Goal: Task Accomplishment & Management: Manage account settings

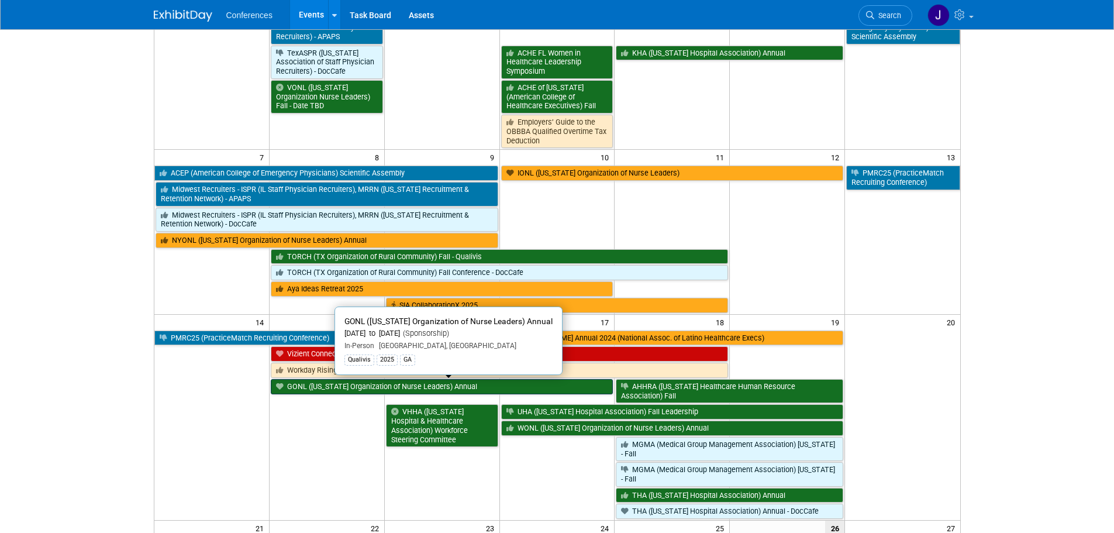
scroll to position [117, 0]
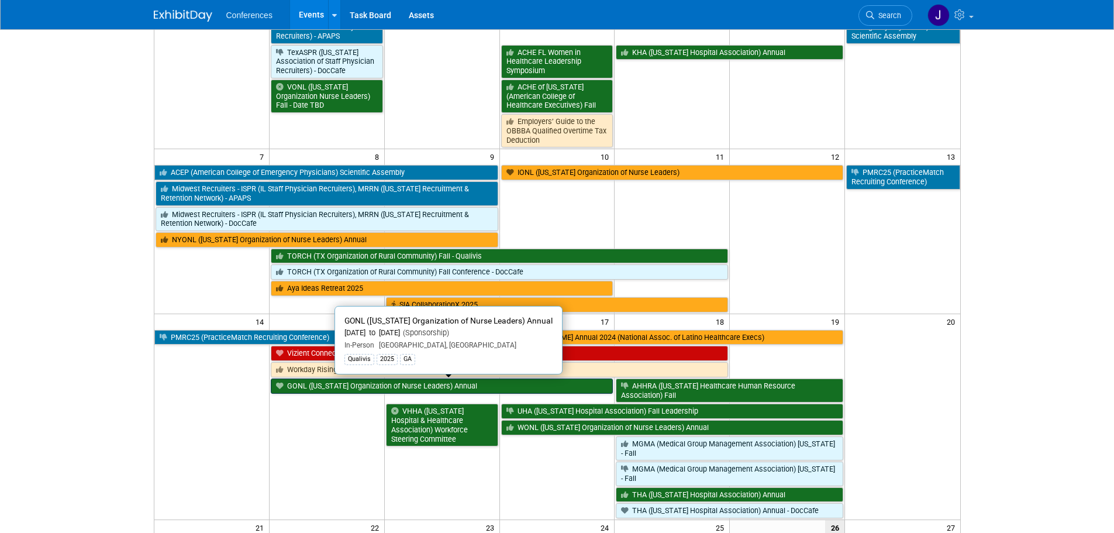
click at [343, 391] on link "GONL ([US_STATE] Organization of Nurse Leaders) Annual" at bounding box center [442, 385] width 343 height 15
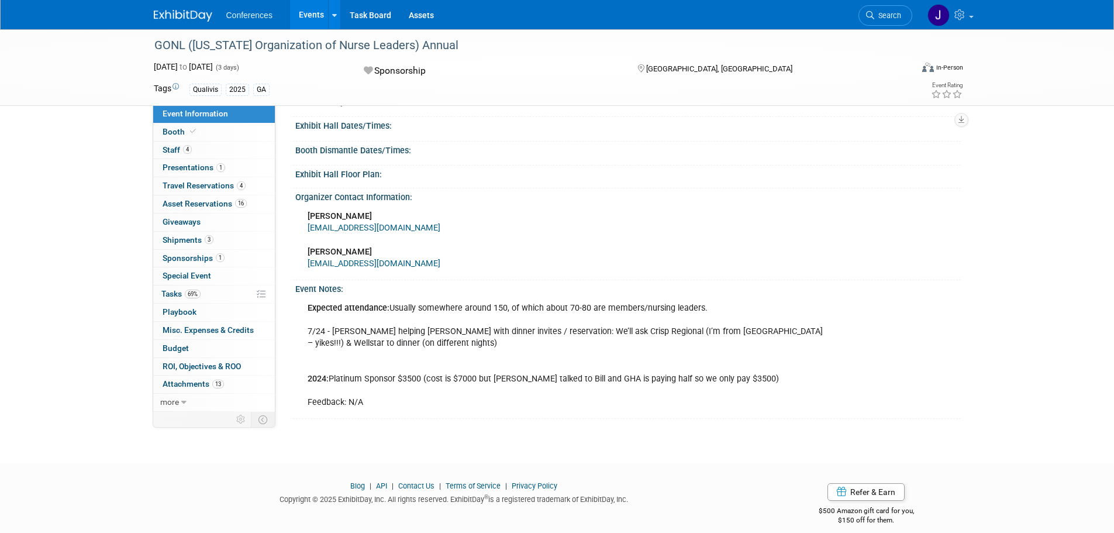
scroll to position [349, 0]
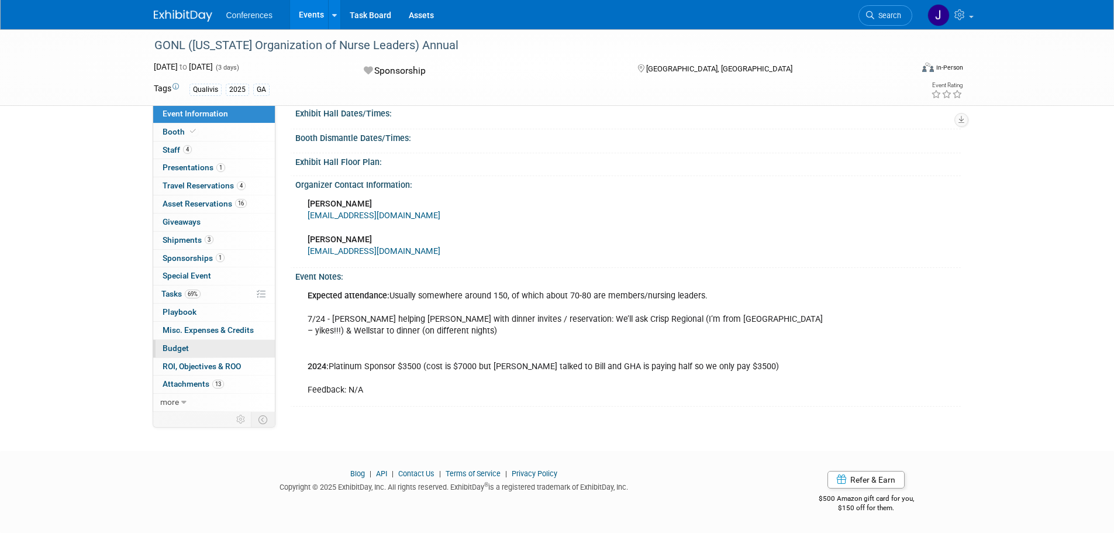
click at [171, 347] on span "Budget" at bounding box center [176, 347] width 26 height 9
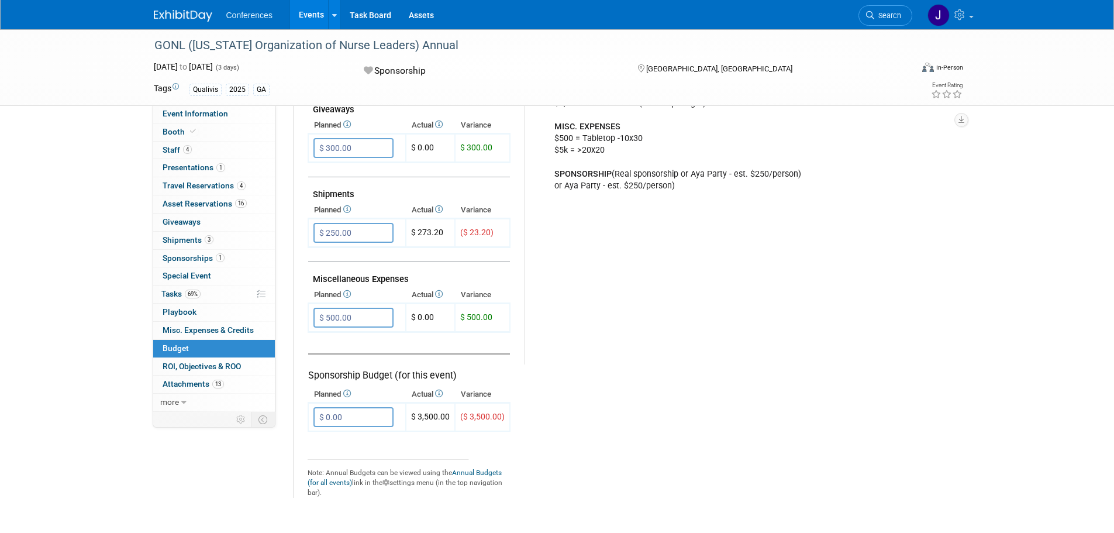
scroll to position [574, 0]
click at [185, 187] on span "Travel Reservations 4" at bounding box center [204, 185] width 83 height 9
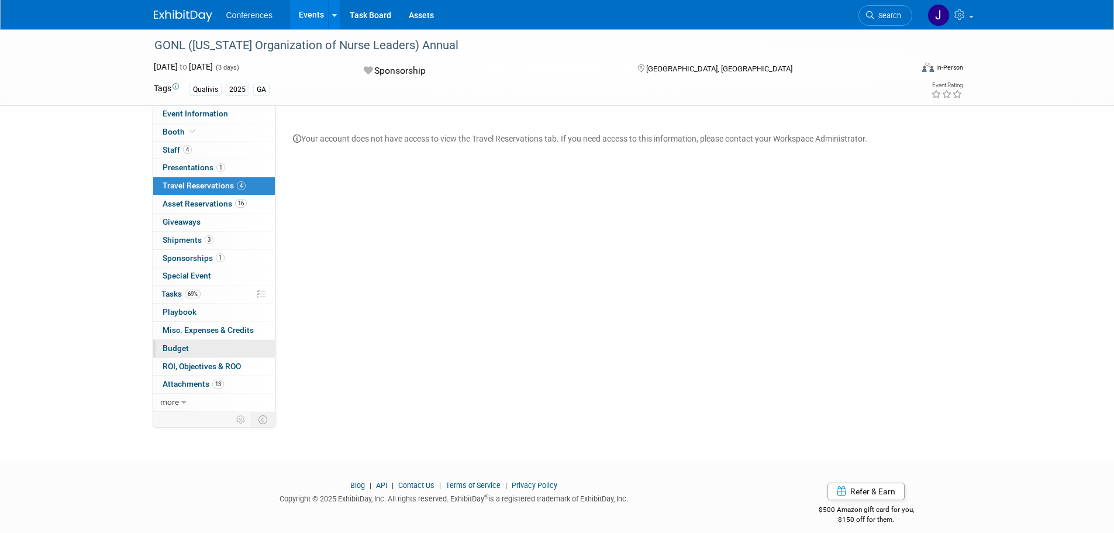
click at [170, 345] on span "Budget" at bounding box center [176, 347] width 26 height 9
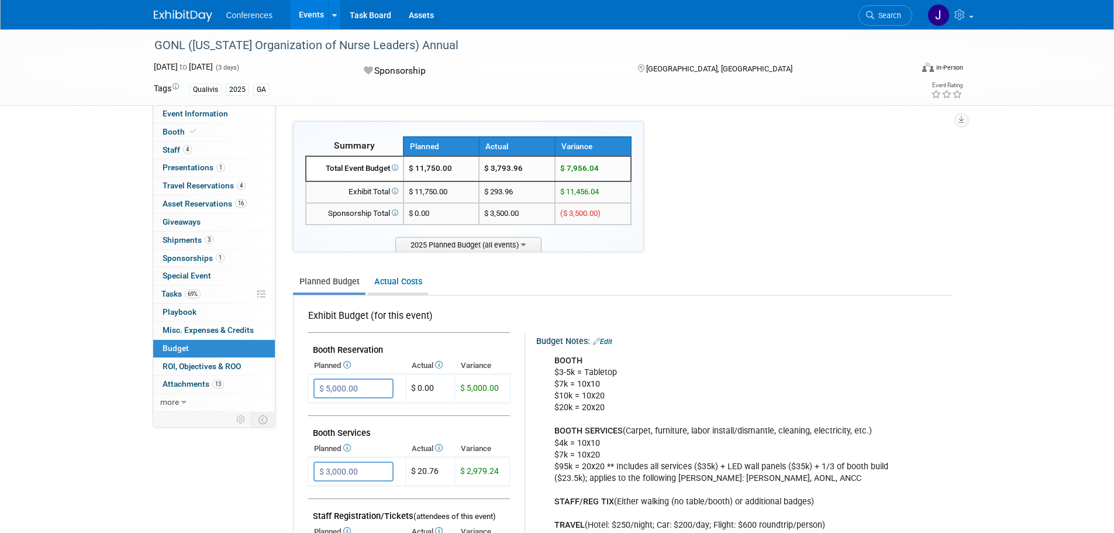
click at [377, 283] on link "Actual Costs" at bounding box center [398, 282] width 60 height 22
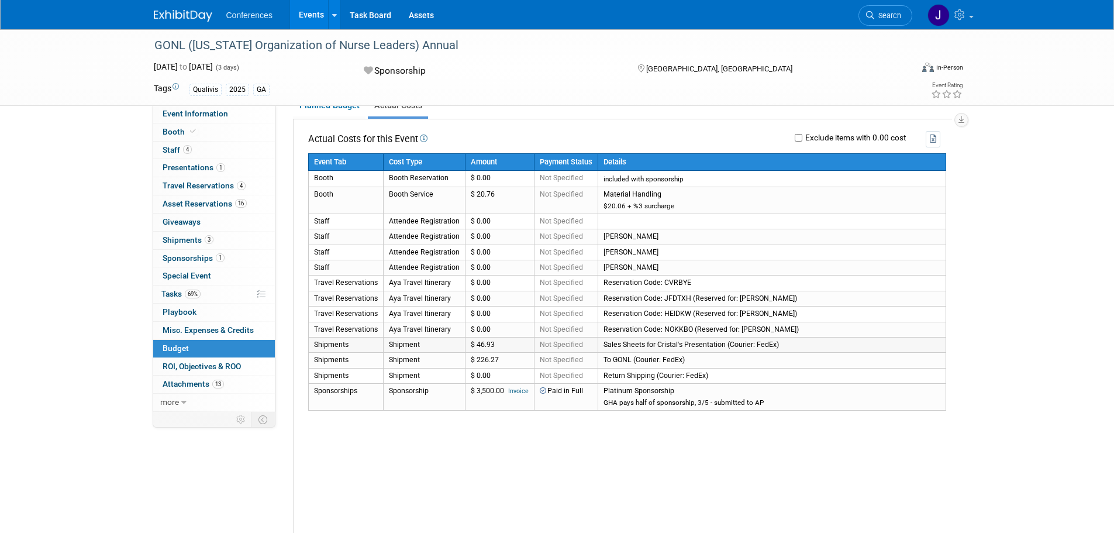
scroll to position [175, 0]
click at [209, 178] on link "4 Travel Reservations 4" at bounding box center [214, 186] width 122 height 18
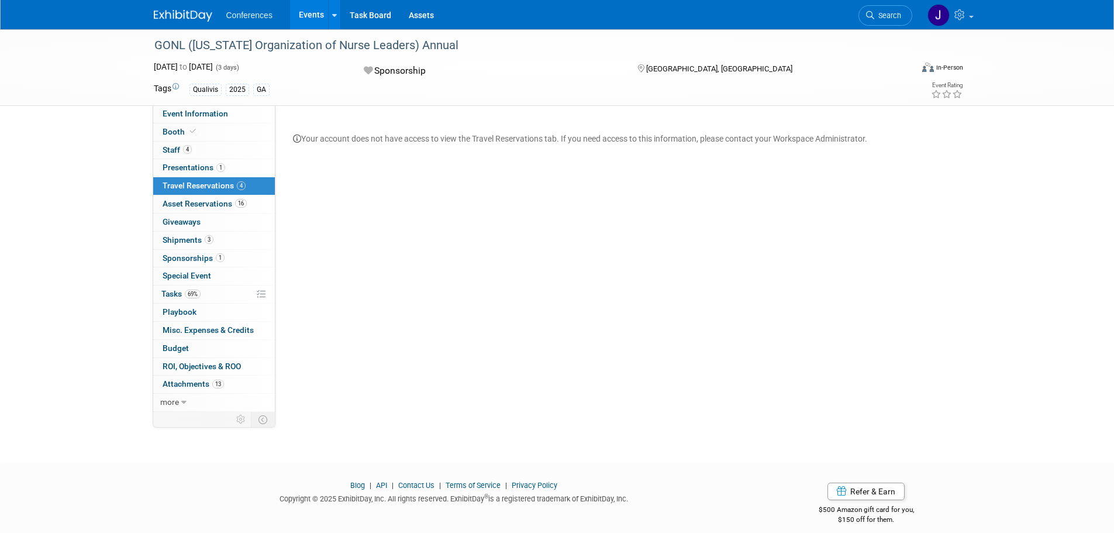
click at [808, 138] on div "Your account does not have access to view the Travel Reservations tab. If you n…" at bounding box center [622, 132] width 677 height 23
click at [180, 323] on link "0 Misc. Expenses & Credits 0" at bounding box center [214, 331] width 122 height 18
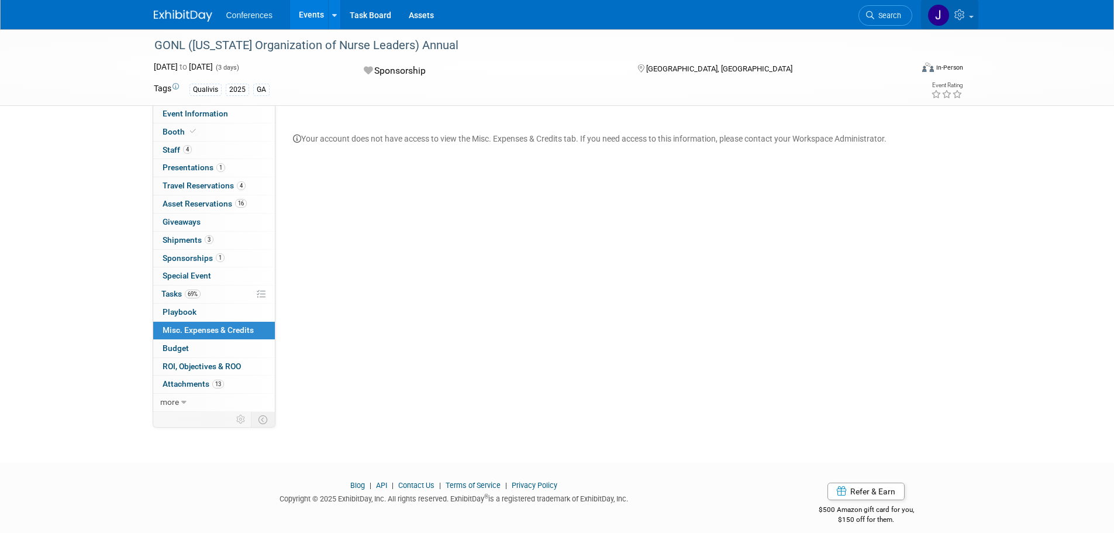
click at [969, 19] on link at bounding box center [949, 14] width 57 height 29
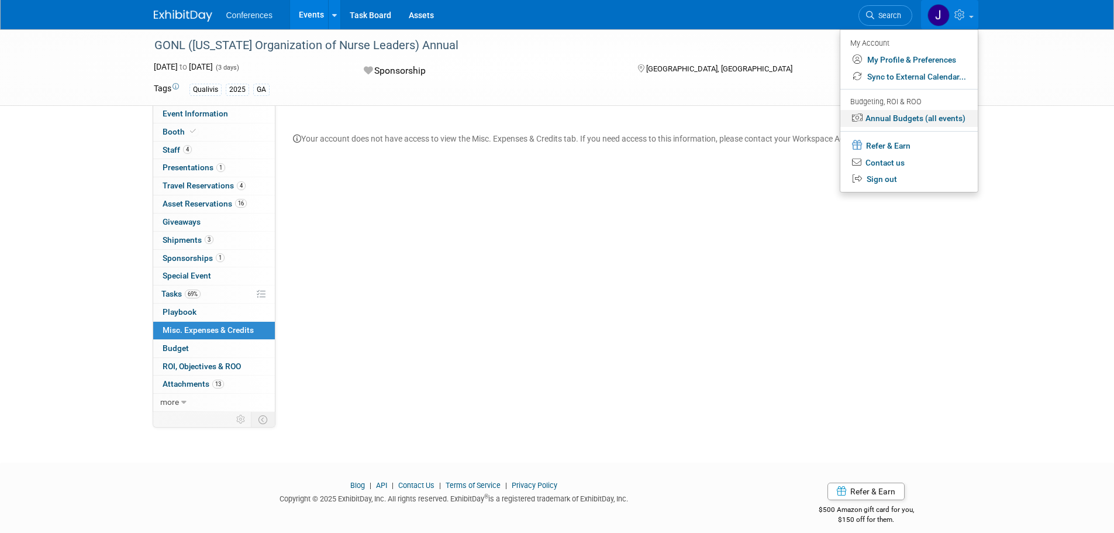
click at [900, 122] on link "Annual Budgets (all events)" at bounding box center [909, 118] width 137 height 17
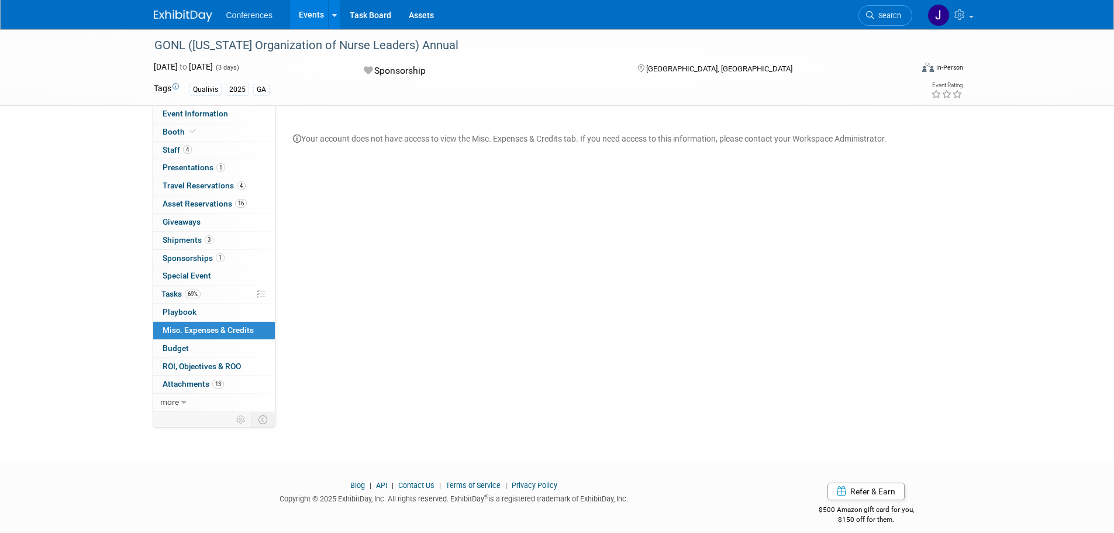
click at [191, 330] on span "Misc. Expenses & Credits 0" at bounding box center [208, 329] width 91 height 9
click at [190, 348] on link "Budget" at bounding box center [214, 349] width 122 height 18
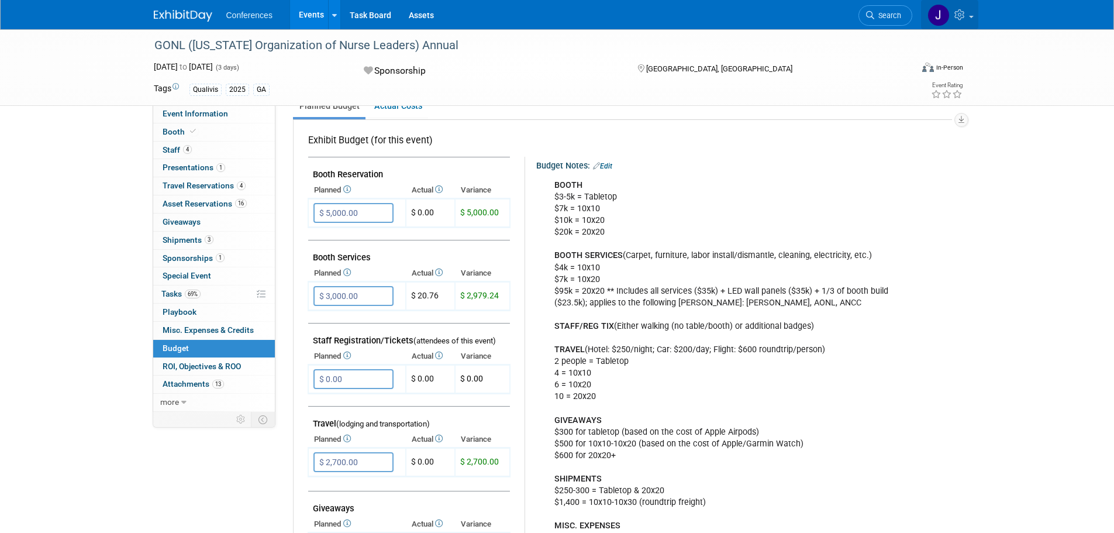
scroll to position [175, 0]
click at [166, 188] on span "Travel Reservations 4" at bounding box center [204, 185] width 83 height 9
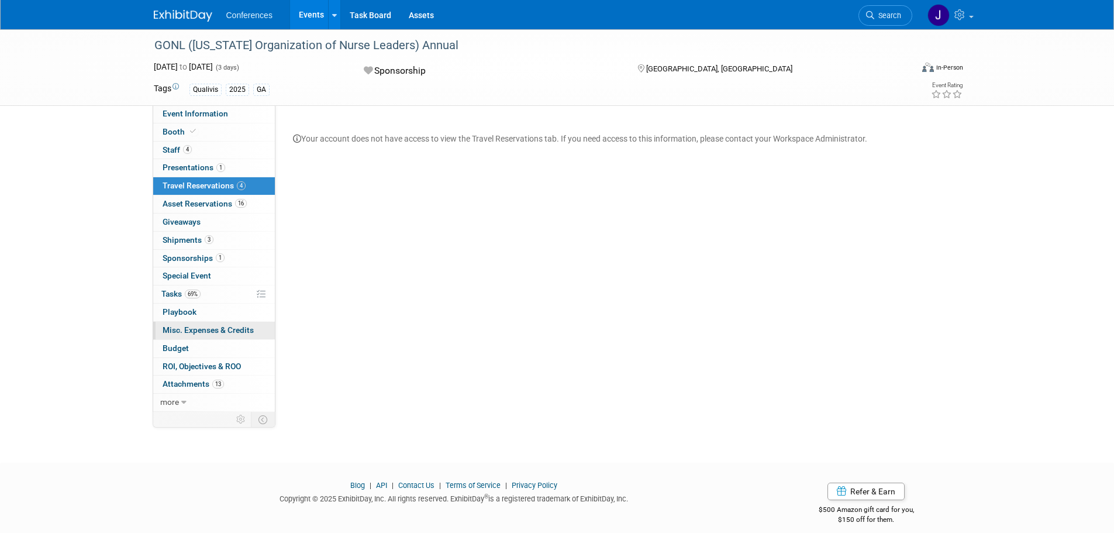
click at [186, 328] on span "Misc. Expenses & Credits 0" at bounding box center [208, 329] width 91 height 9
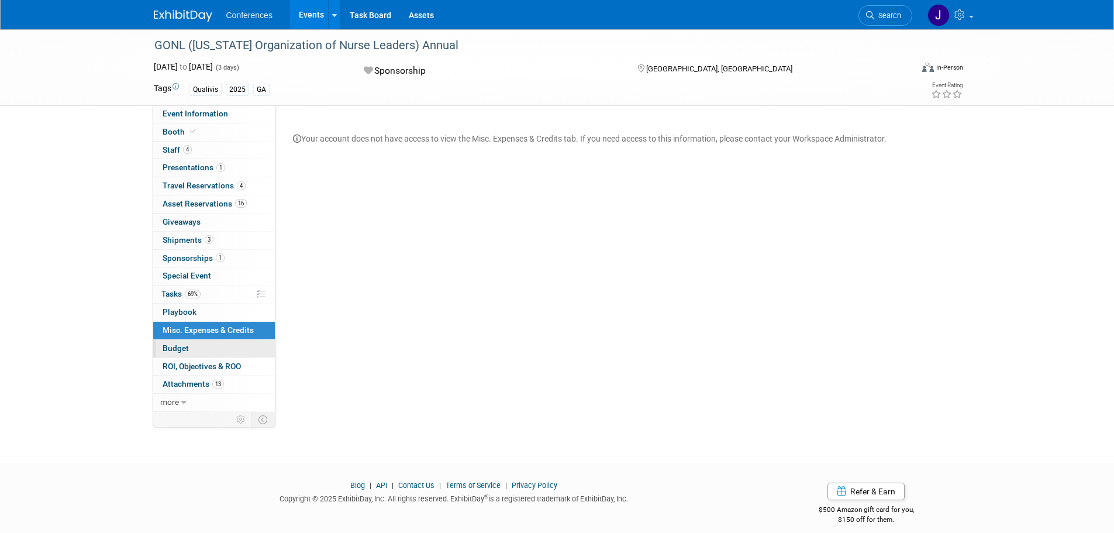
click at [180, 345] on span "Budget" at bounding box center [176, 347] width 26 height 9
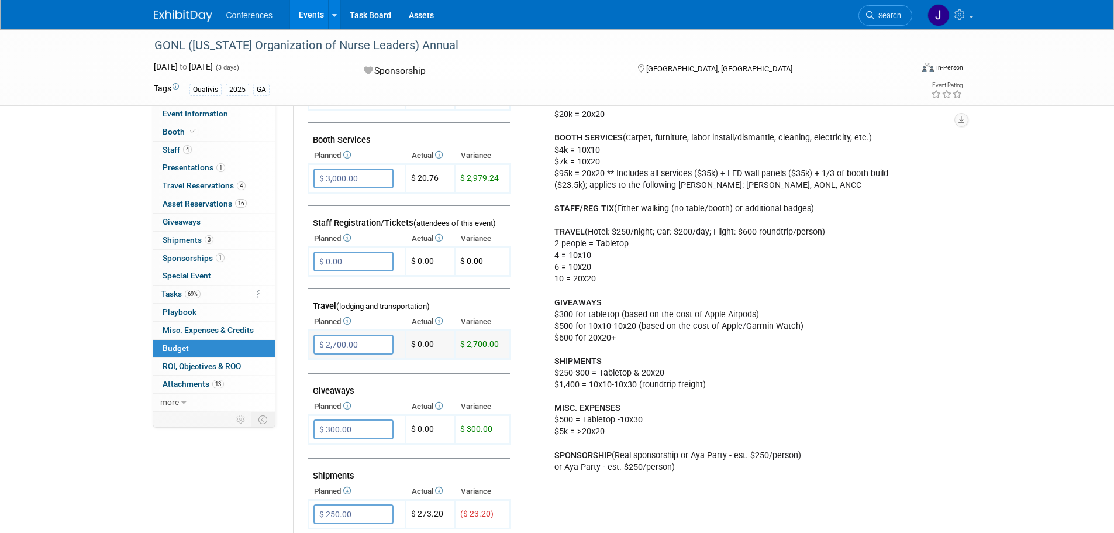
scroll to position [292, 0]
click at [201, 189] on span "Travel Reservations 4" at bounding box center [204, 185] width 83 height 9
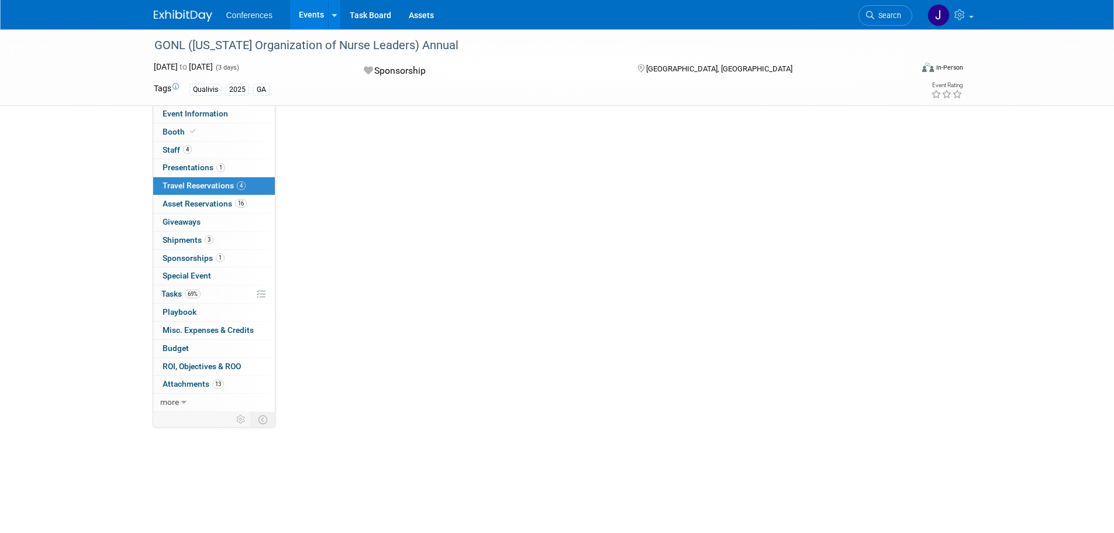
scroll to position [0, 0]
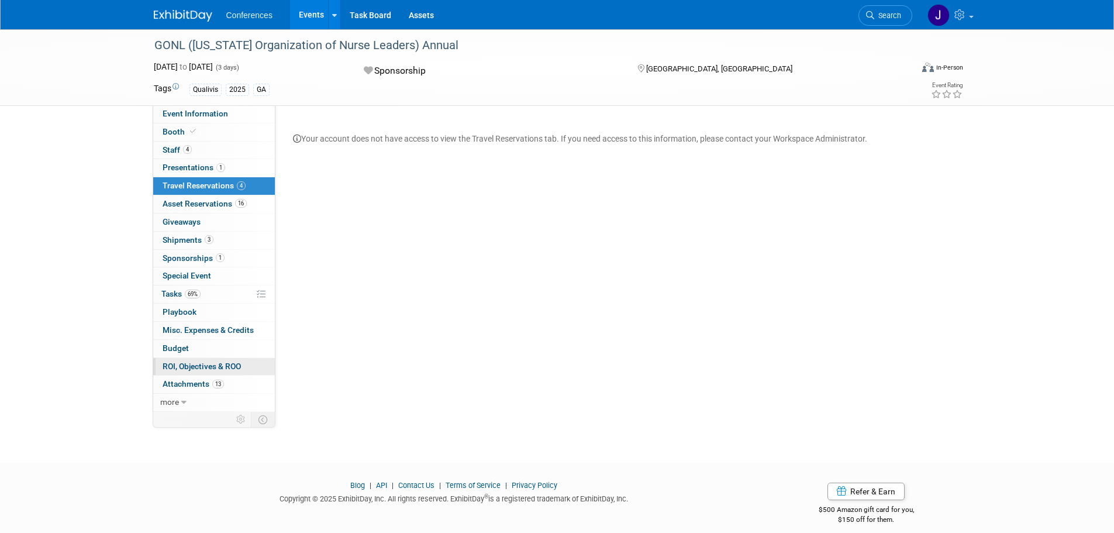
click at [195, 367] on span "ROI, Objectives & ROO 0" at bounding box center [202, 366] width 78 height 9
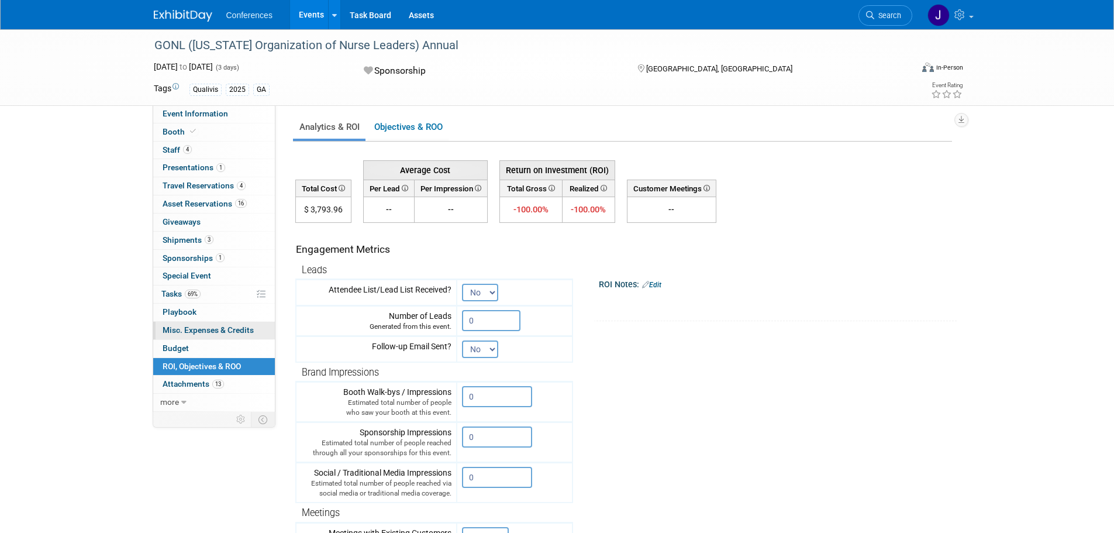
scroll to position [1, 0]
click at [187, 347] on span "Budget" at bounding box center [176, 347] width 26 height 9
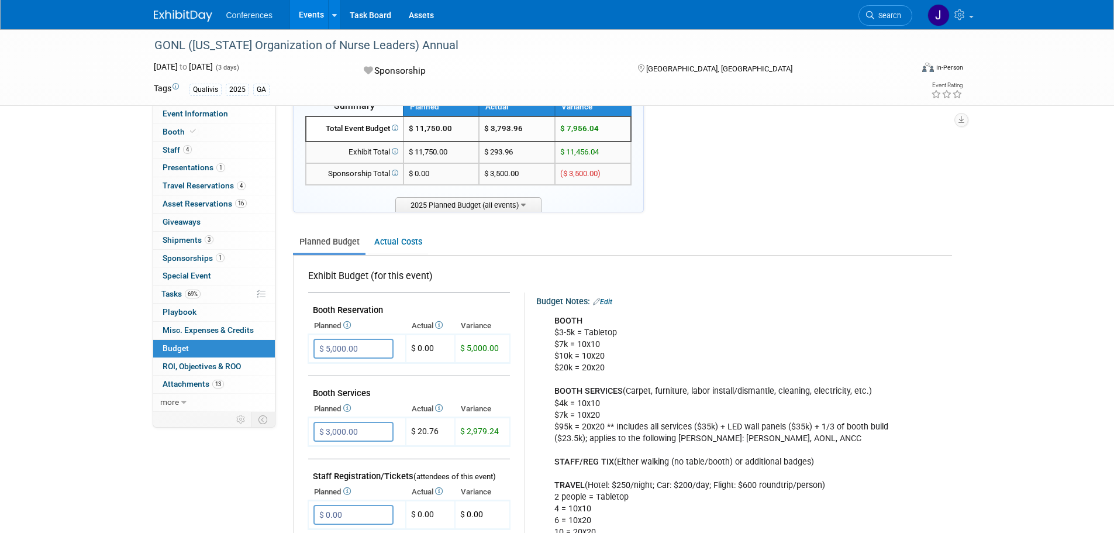
scroll to position [0, 0]
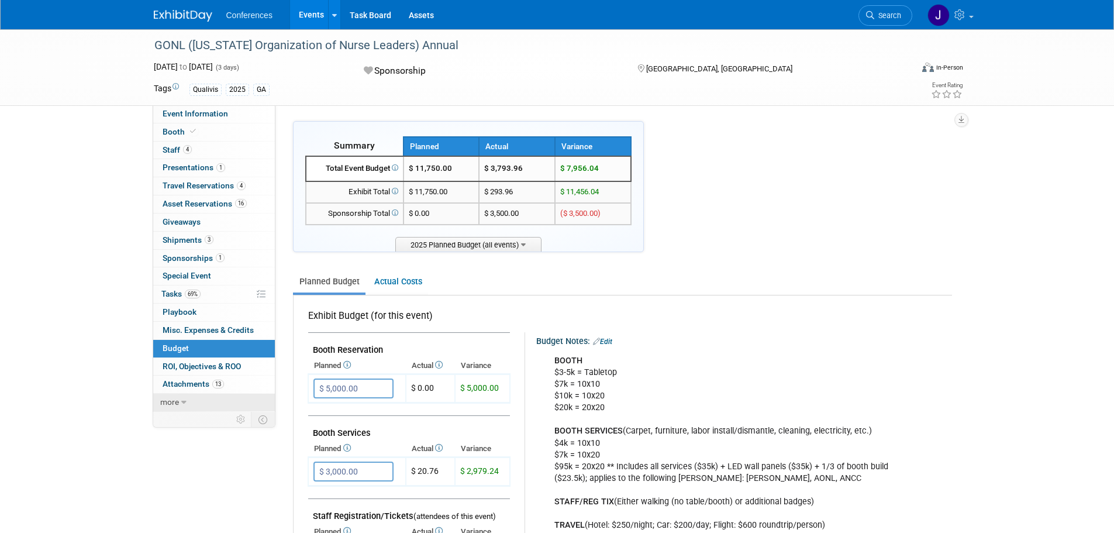
click at [183, 401] on icon at bounding box center [183, 402] width 5 height 8
click at [238, 439] on icon at bounding box center [240, 437] width 9 height 9
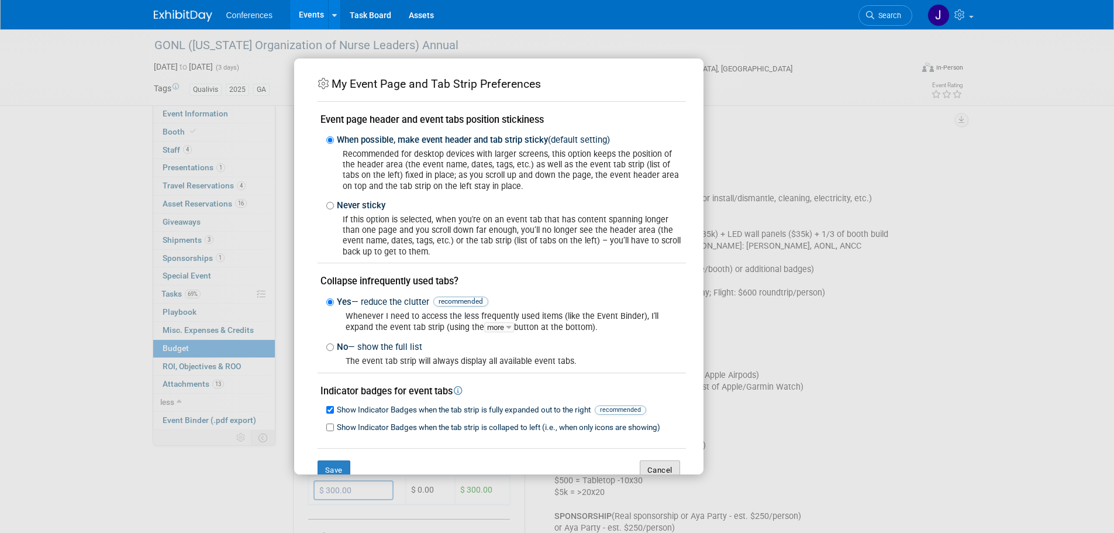
scroll to position [233, 0]
click at [642, 467] on button "Cancel" at bounding box center [660, 470] width 40 height 20
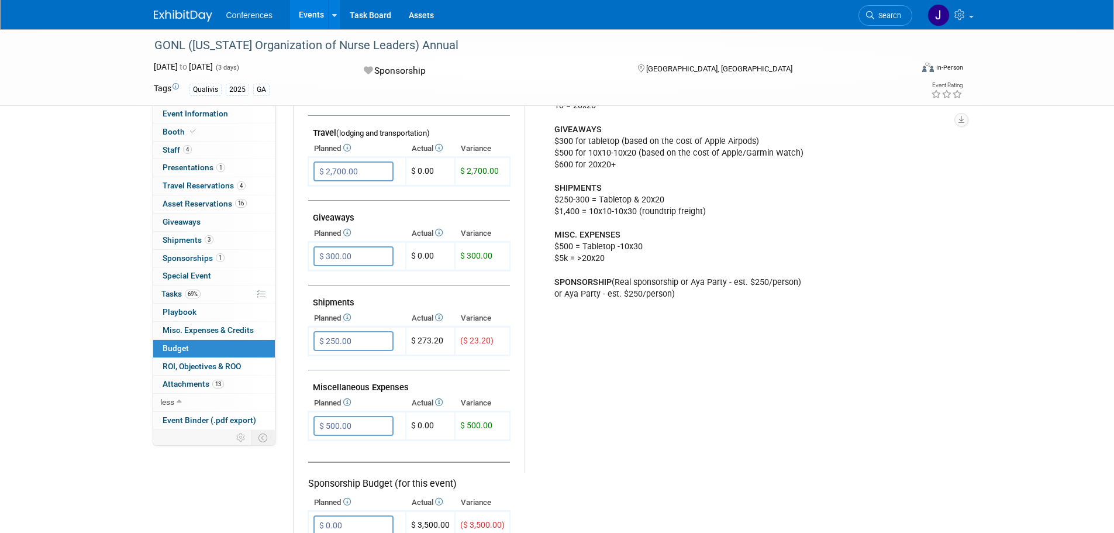
scroll to position [467, 0]
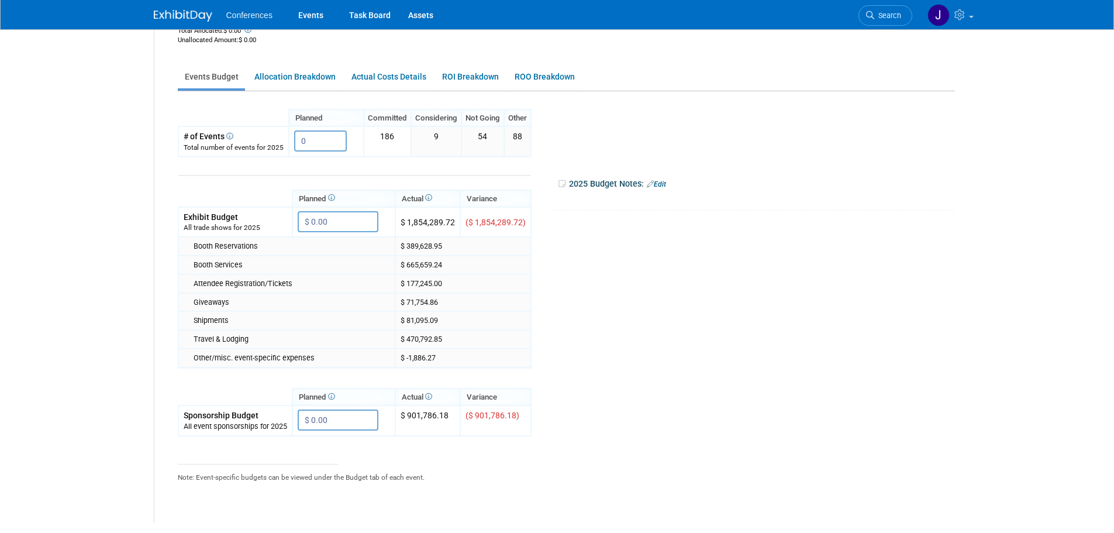
scroll to position [175, 0]
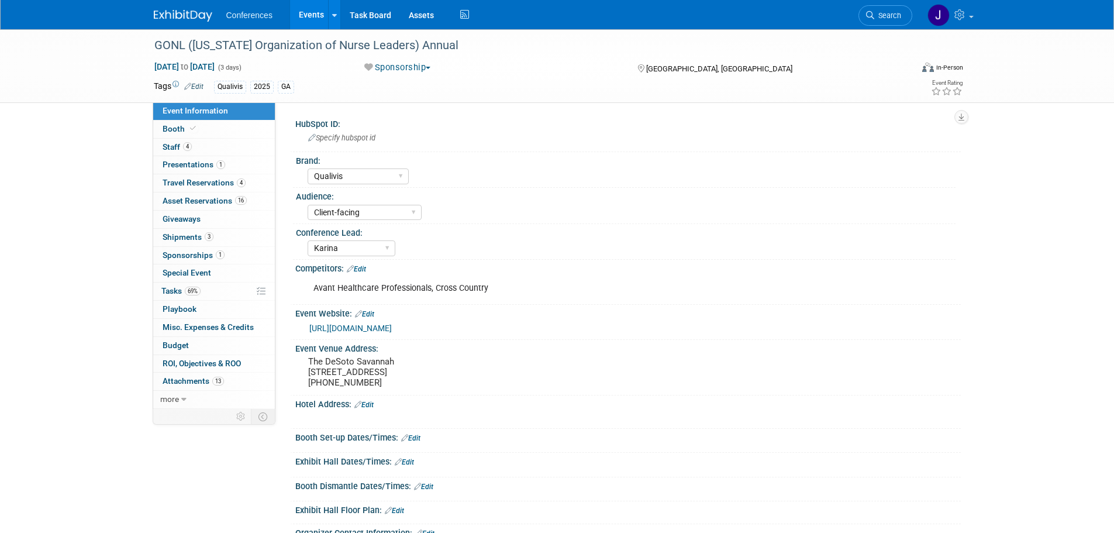
select select "Qualivis"
select select "Client-facing"
select select "Karina"
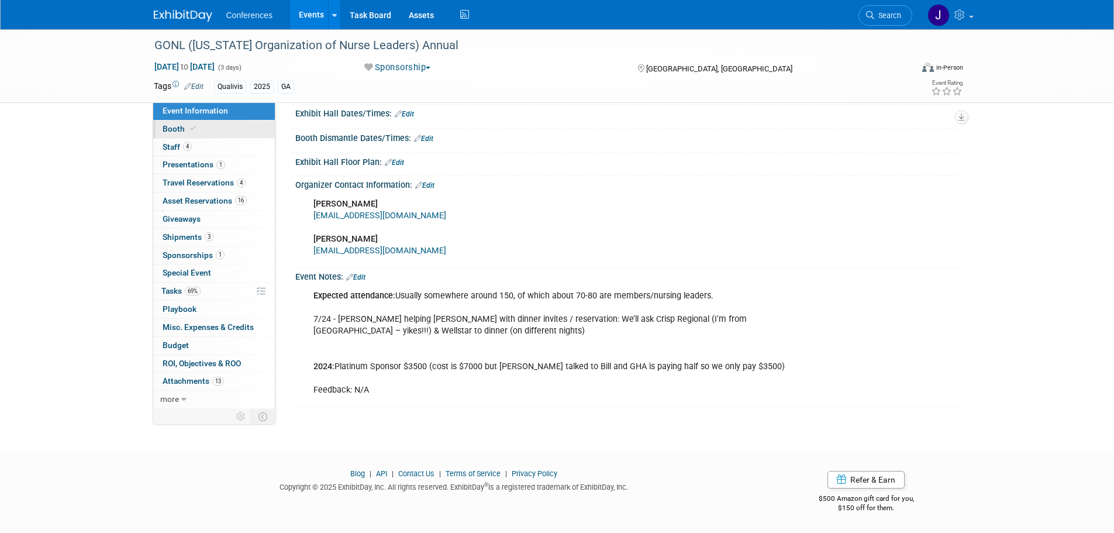
click at [168, 126] on span "Booth" at bounding box center [181, 128] width 36 height 9
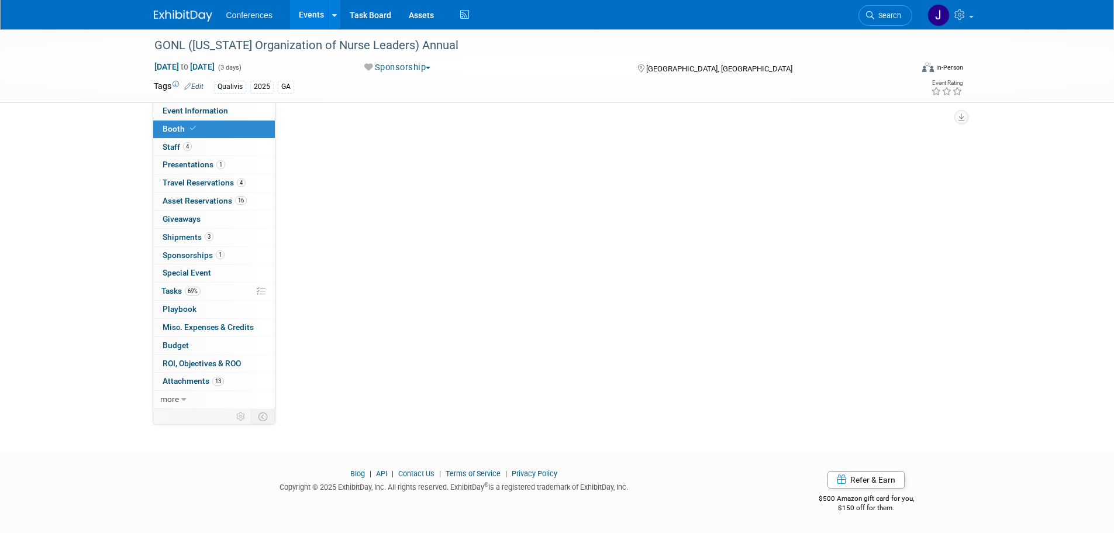
scroll to position [0, 0]
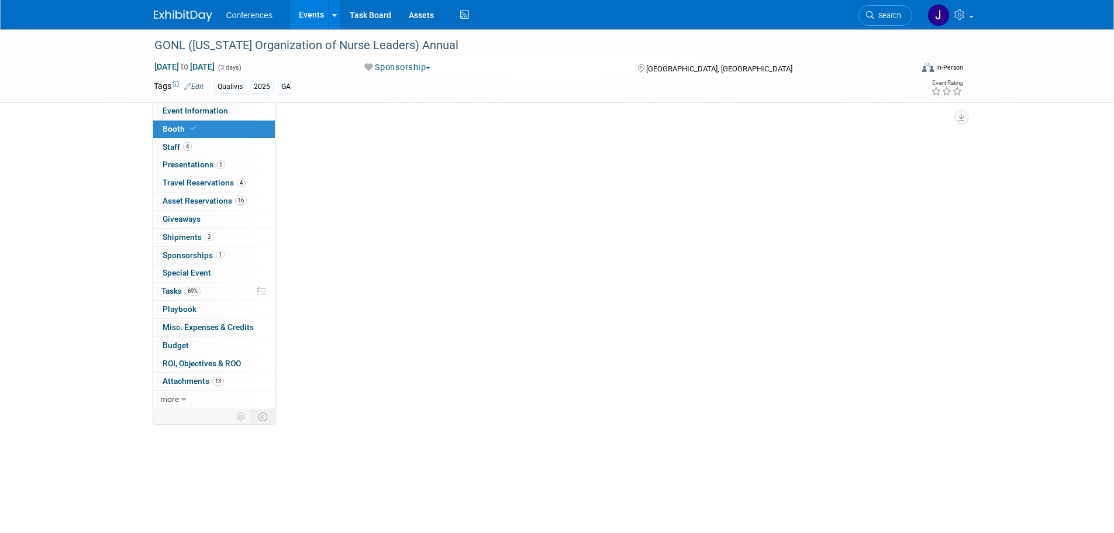
select select "6' tabletop"
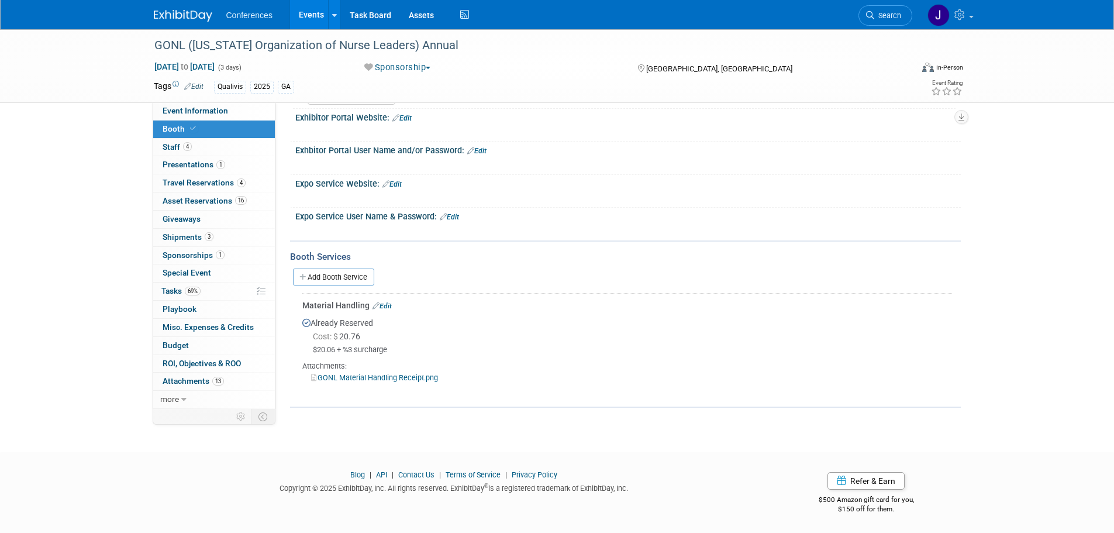
scroll to position [211, 0]
click at [219, 183] on span "Travel Reservations 4" at bounding box center [204, 182] width 83 height 9
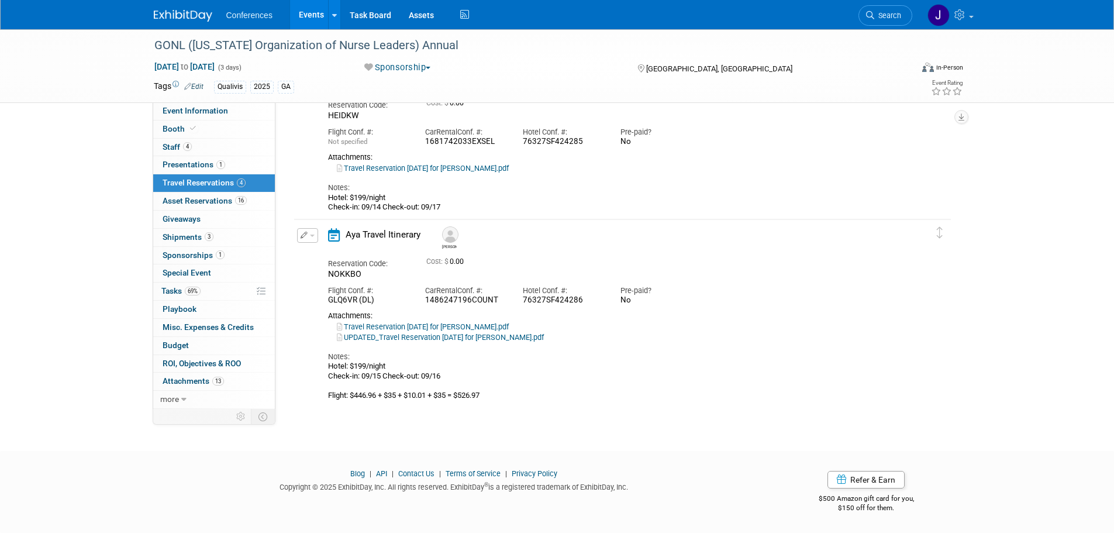
scroll to position [444, 0]
click at [180, 339] on link "Budget" at bounding box center [214, 346] width 122 height 18
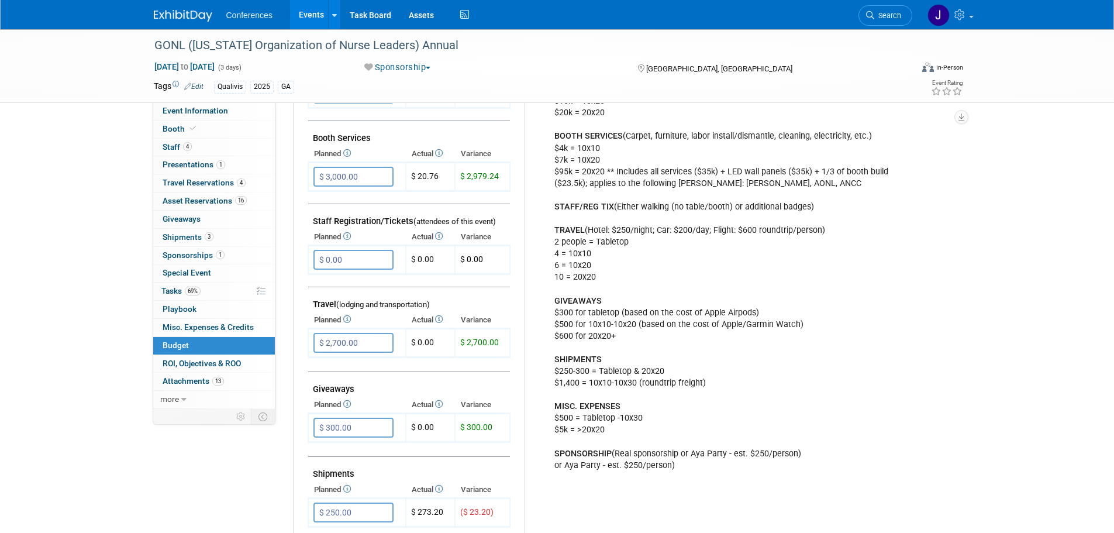
scroll to position [292, 0]
click at [349, 318] on icon at bounding box center [346, 319] width 9 height 8
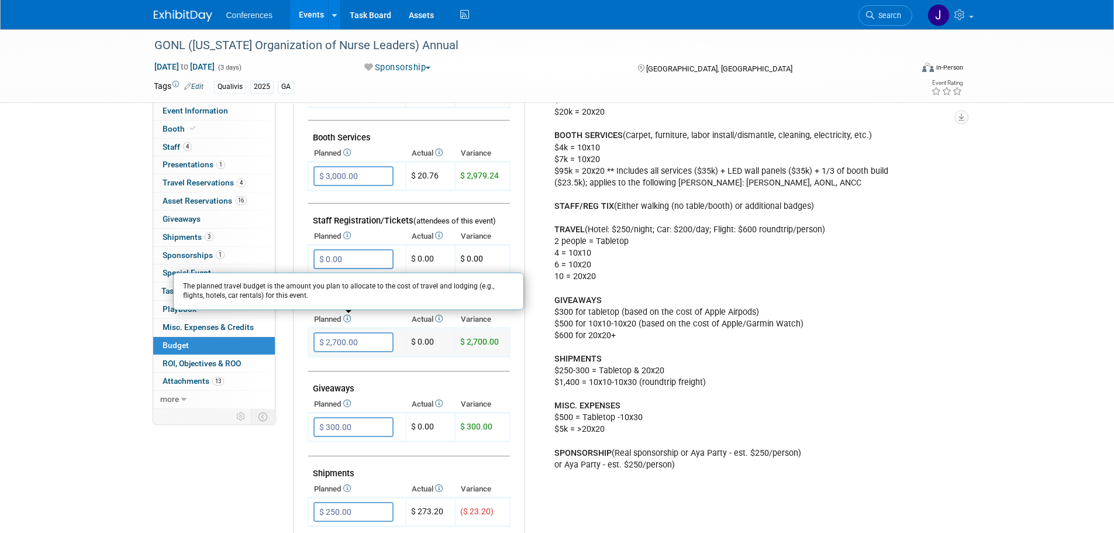
click at [428, 336] on td "$ 0.00" at bounding box center [430, 342] width 49 height 29
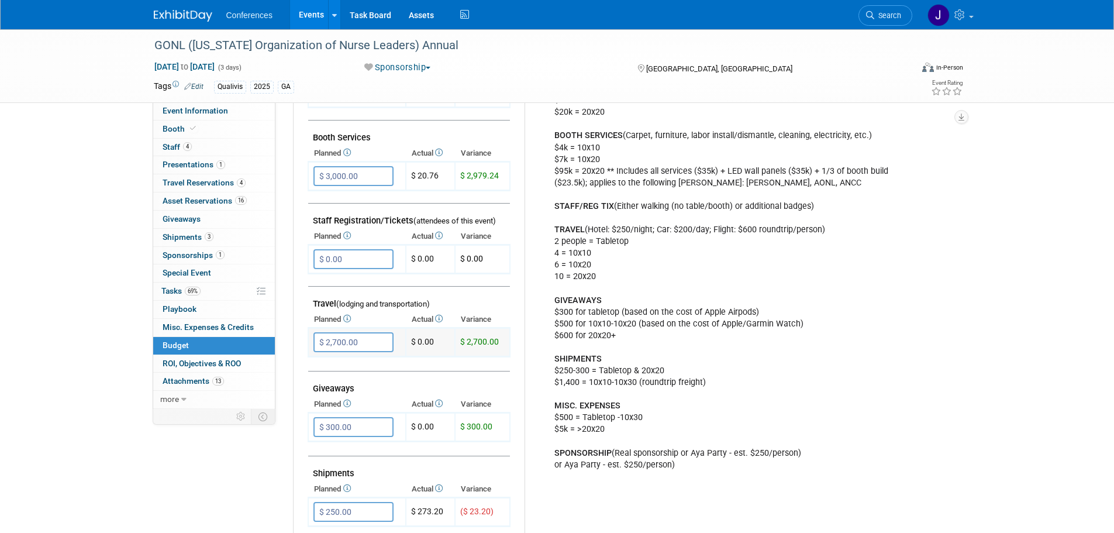
drag, startPoint x: 433, startPoint y: 337, endPoint x: 424, endPoint y: 339, distance: 9.5
click at [424, 339] on td "$ 0.00" at bounding box center [430, 342] width 49 height 29
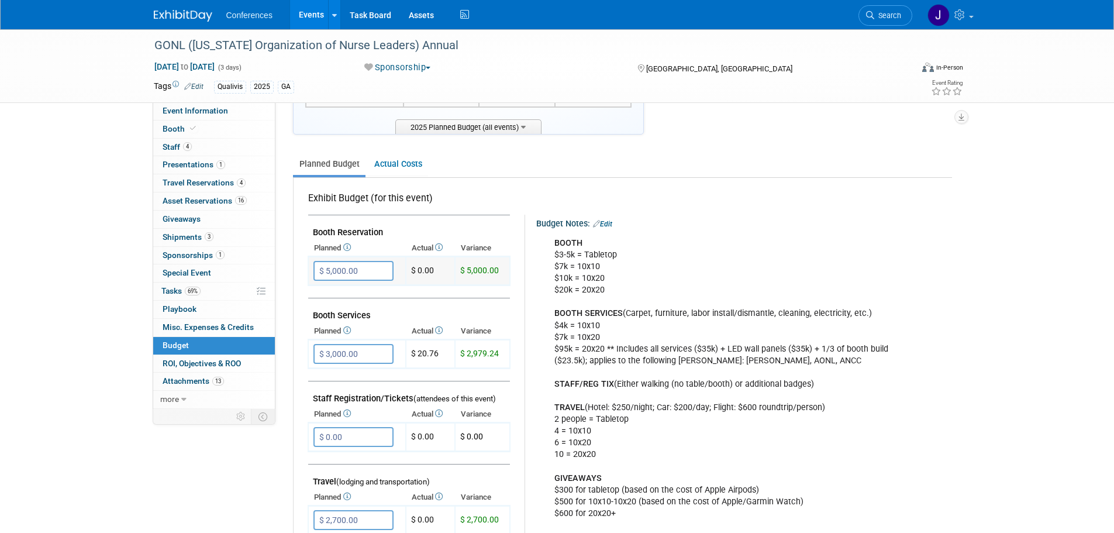
scroll to position [0, 0]
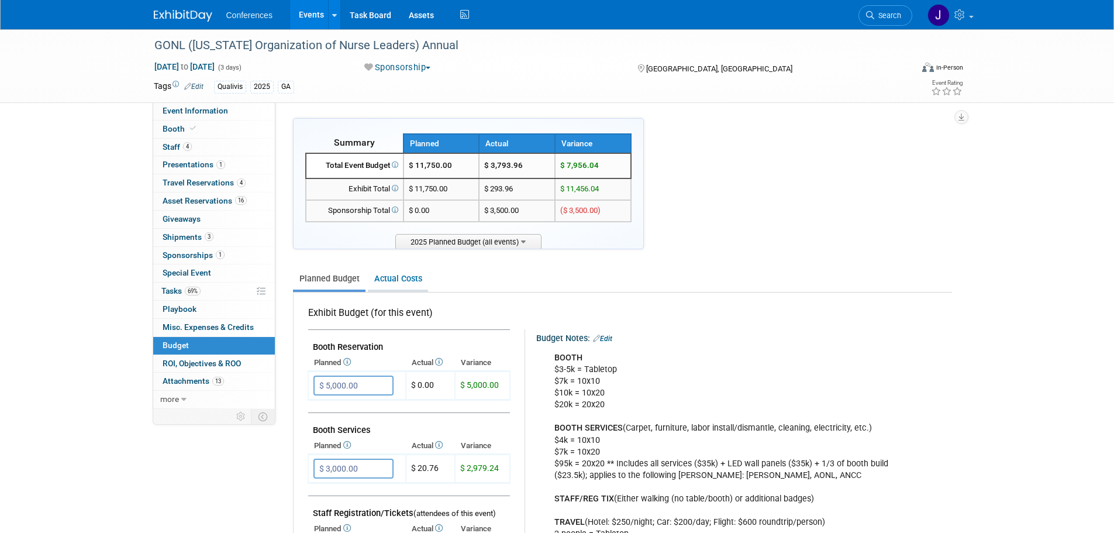
click at [394, 271] on link "Actual Costs" at bounding box center [398, 279] width 60 height 22
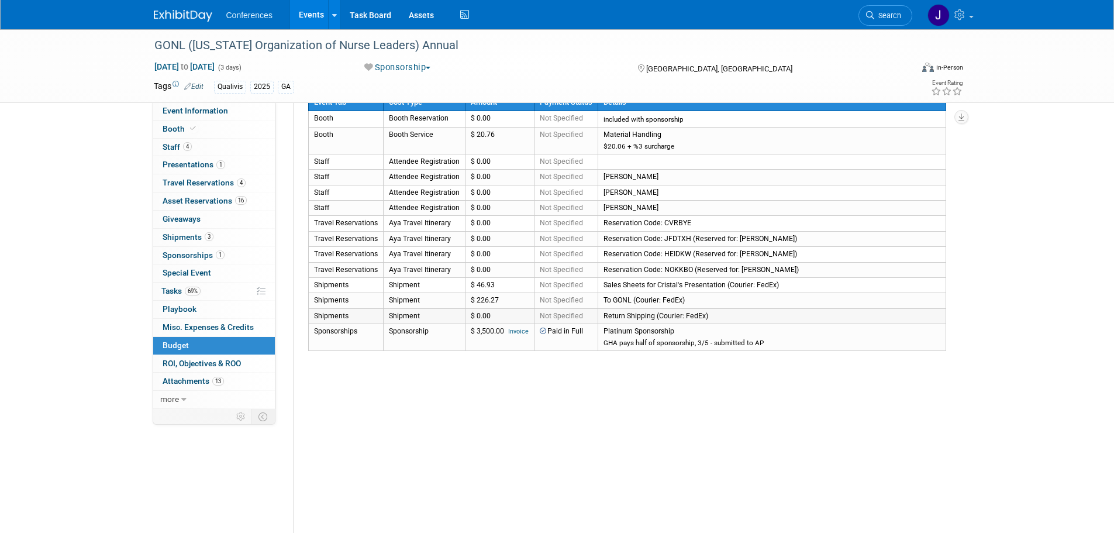
scroll to position [233, 0]
click at [486, 226] on td "$ 0.00" at bounding box center [499, 222] width 69 height 15
click at [485, 273] on td "$ 0.00" at bounding box center [499, 268] width 69 height 15
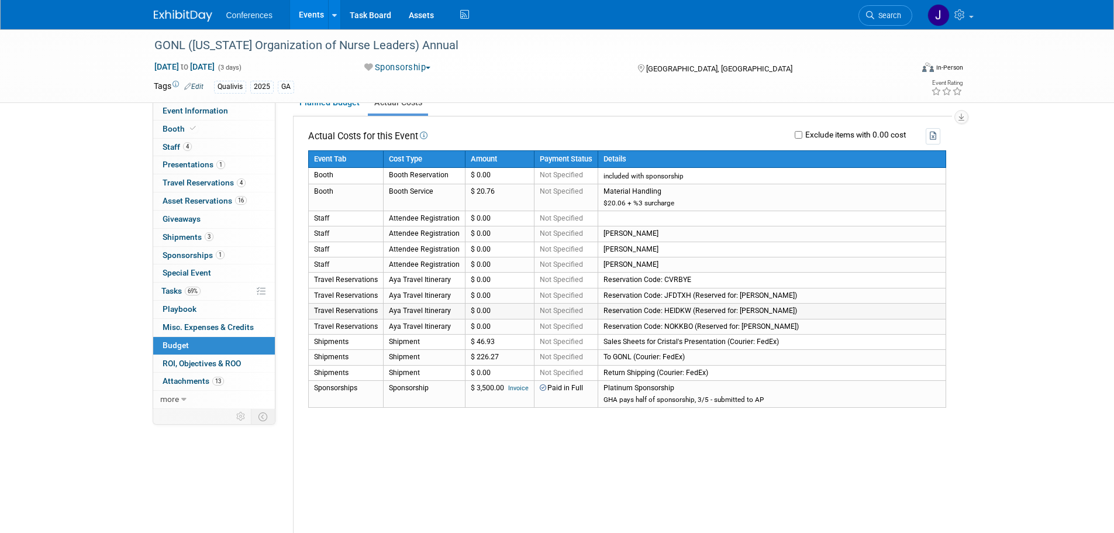
scroll to position [175, 0]
click at [188, 185] on span "Travel Reservations 4" at bounding box center [204, 182] width 83 height 9
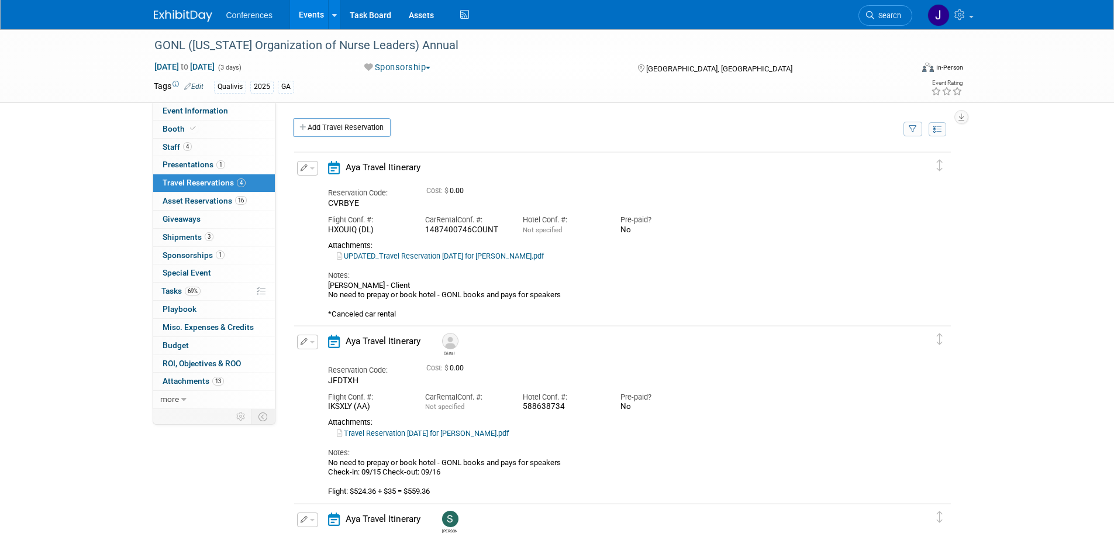
click at [449, 191] on span "Cost: $" at bounding box center [437, 191] width 23 height 8
click at [313, 174] on button "button" at bounding box center [307, 168] width 21 height 15
click at [321, 181] on button "Edit Reservation" at bounding box center [347, 188] width 99 height 17
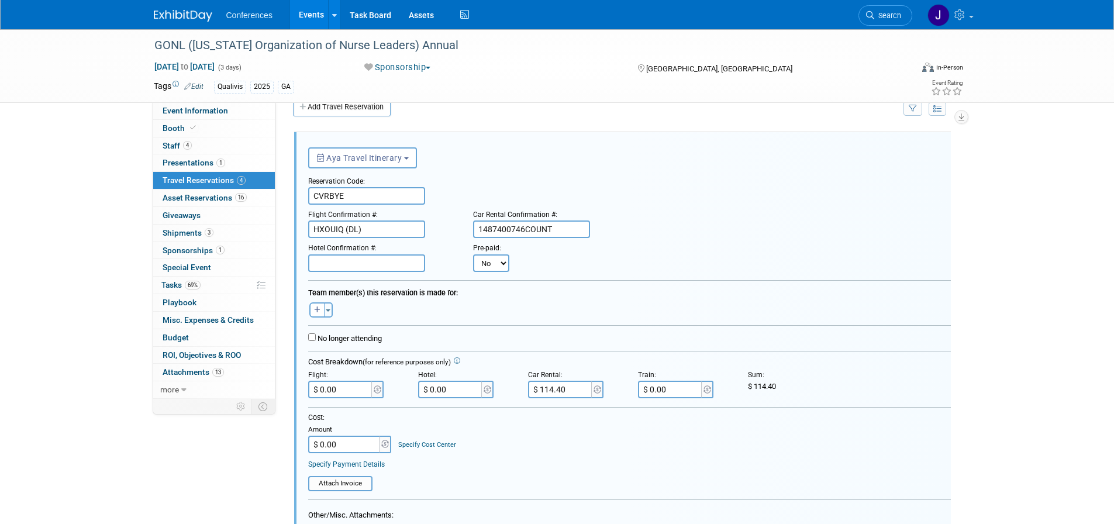
click at [435, 442] on link "Specify Cost Center" at bounding box center [427, 445] width 58 height 8
click at [494, 448] on select "-- Not Specified -- Aya Education Aya Healthcare Aya Locums Bespoke Corporate D…" at bounding box center [461, 445] width 126 height 18
click at [711, 450] on div "Cost: Amount $ 0.00 Specify Cost Center Cost Center -- Not Specified -- Aya Edu…" at bounding box center [629, 440] width 643 height 54
click at [493, 448] on select "-- Not Specified -- Aya Education Aya Healthcare Aya Locums Bespoke Corporate D…" at bounding box center [461, 445] width 126 height 18
click at [672, 452] on div "Cost: Amount $ 0.00 Specify Cost Center Cost Center -- Not Specified -- Aya Edu…" at bounding box center [629, 440] width 643 height 54
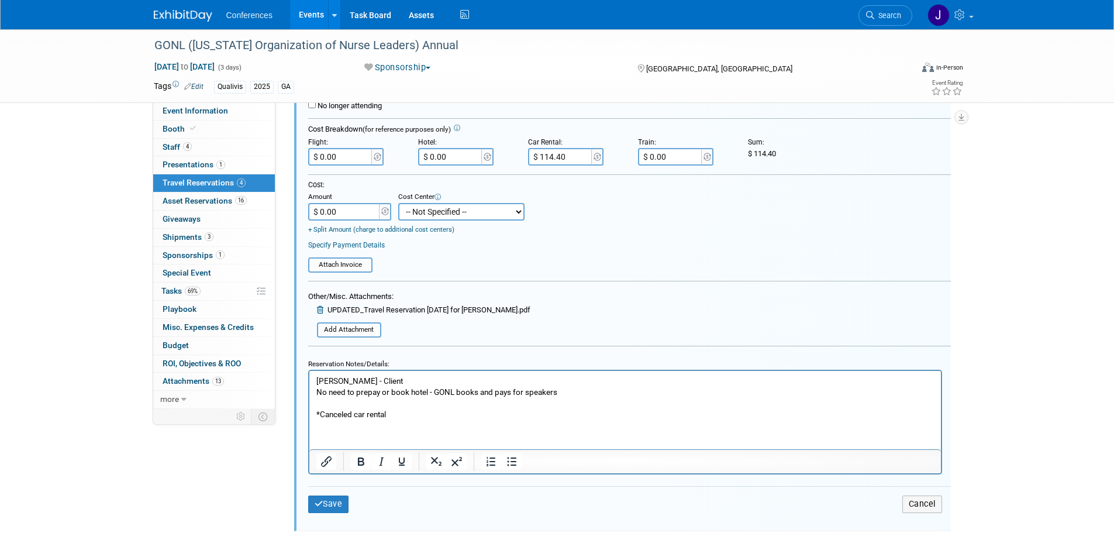
scroll to position [254, 0]
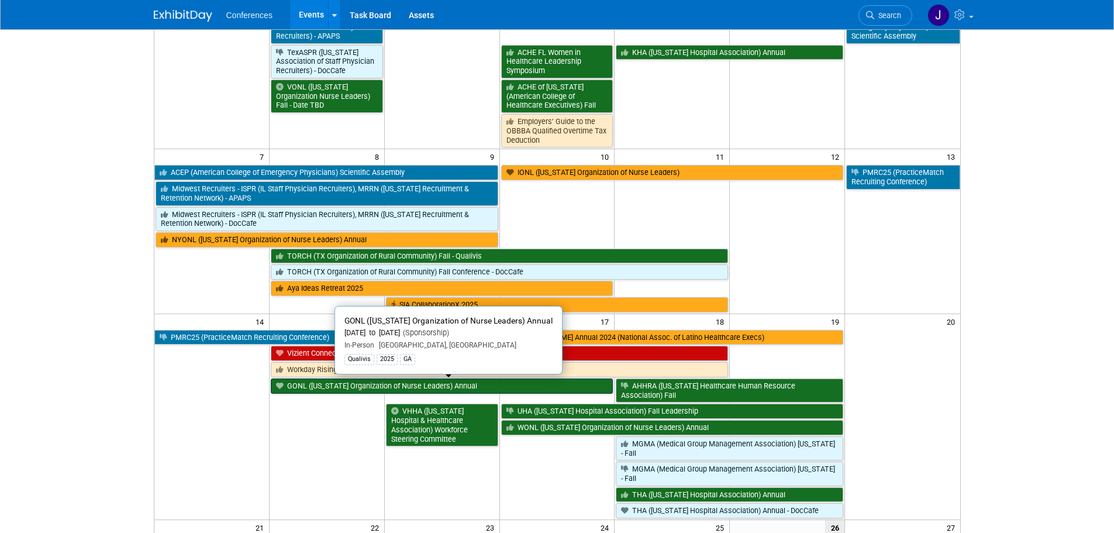
click at [293, 385] on link "GONL ([US_STATE] Organization of Nurse Leaders) Annual" at bounding box center [442, 385] width 343 height 15
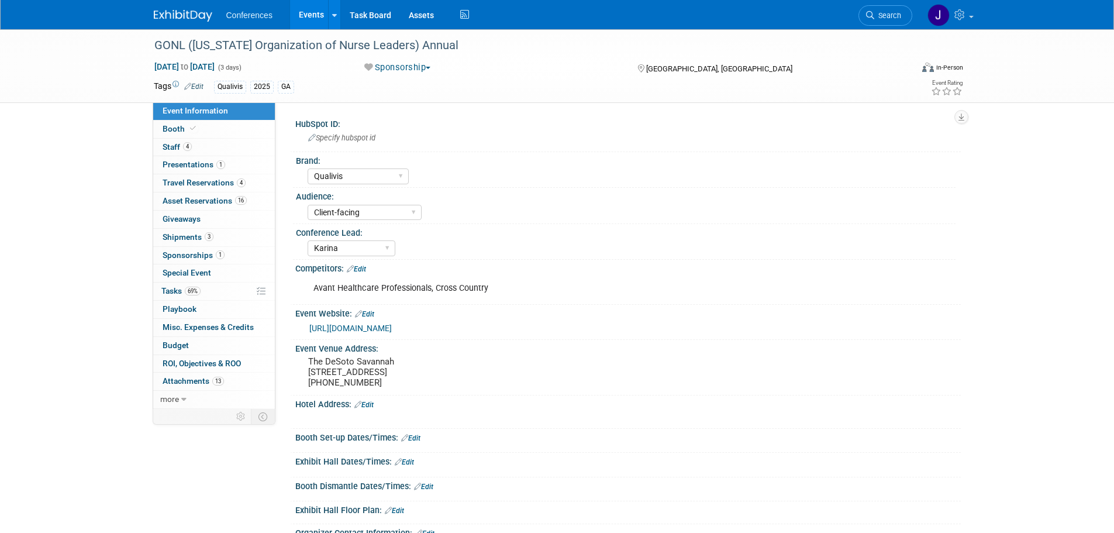
select select "Qualivis"
select select "Client-facing"
select select "Karina"
click at [204, 144] on link "4 Staff 4" at bounding box center [214, 148] width 122 height 18
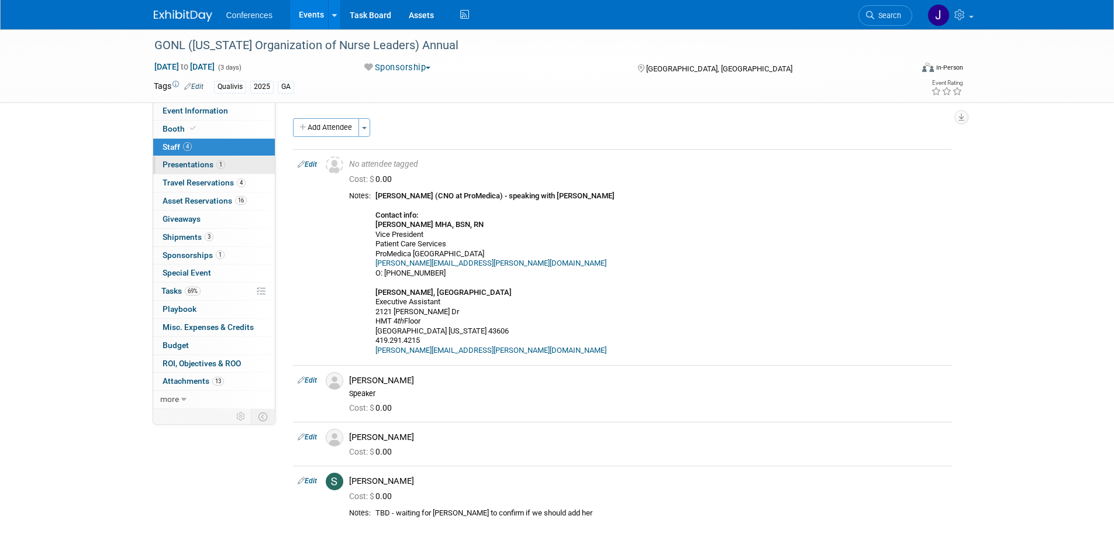
click at [213, 167] on span "Presentations 1" at bounding box center [194, 164] width 63 height 9
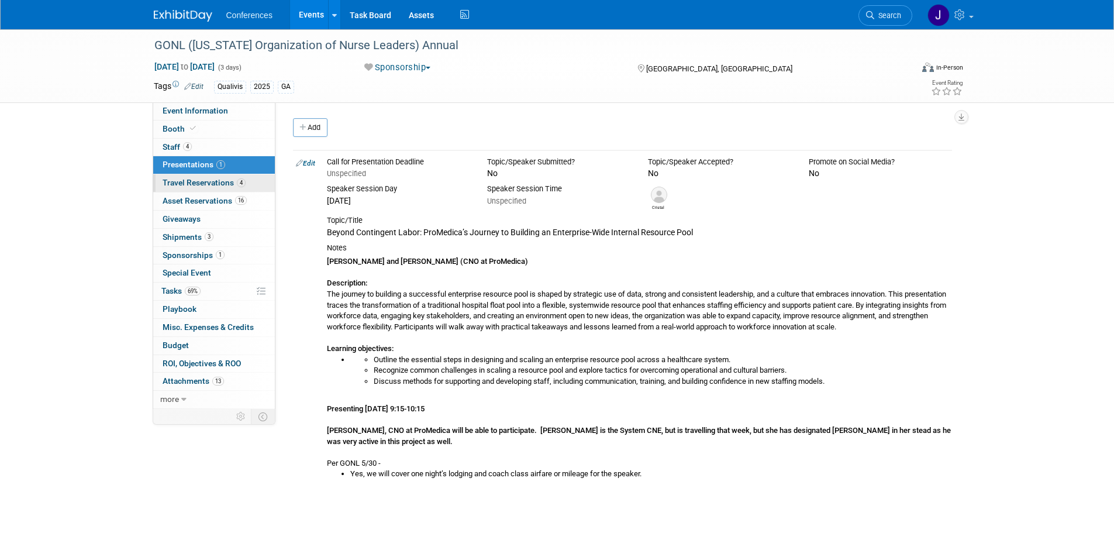
click at [208, 181] on span "Travel Reservations 4" at bounding box center [204, 182] width 83 height 9
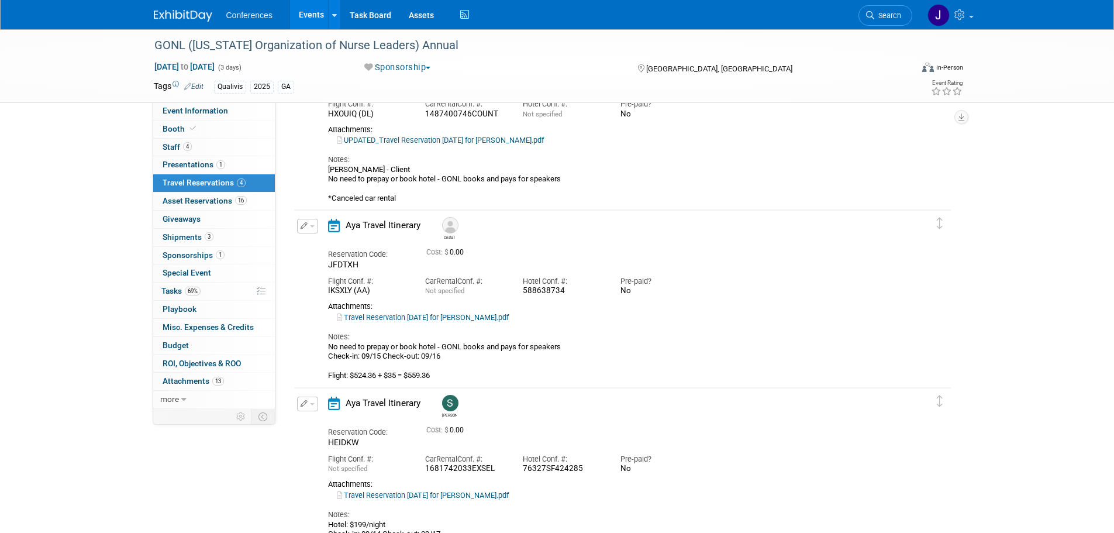
scroll to position [116, 0]
click at [185, 323] on span "Misc. Expenses & Credits 0" at bounding box center [208, 326] width 91 height 9
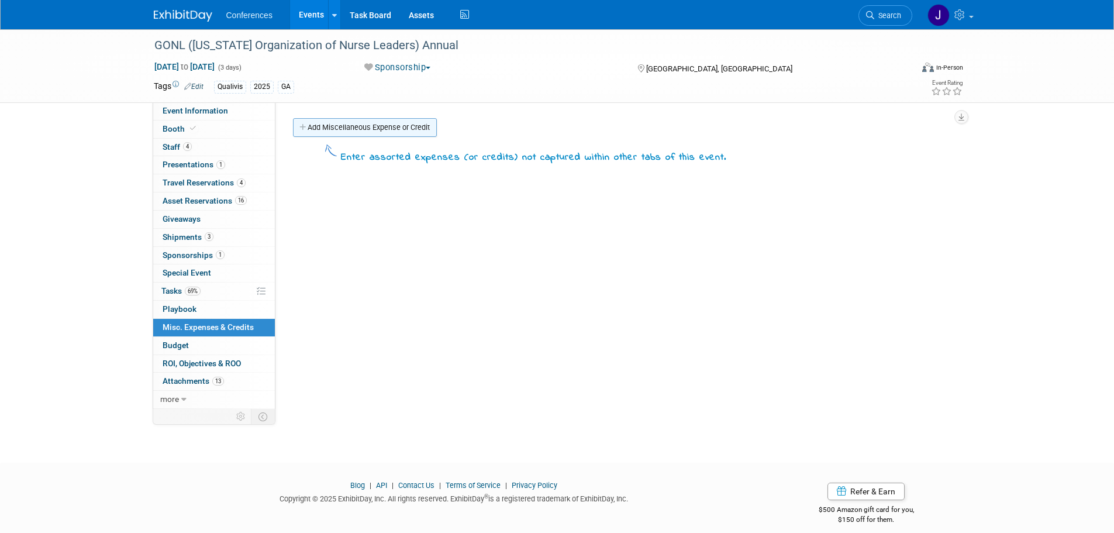
click at [349, 125] on link "Add Miscellaneous Expense or Credit" at bounding box center [365, 127] width 144 height 19
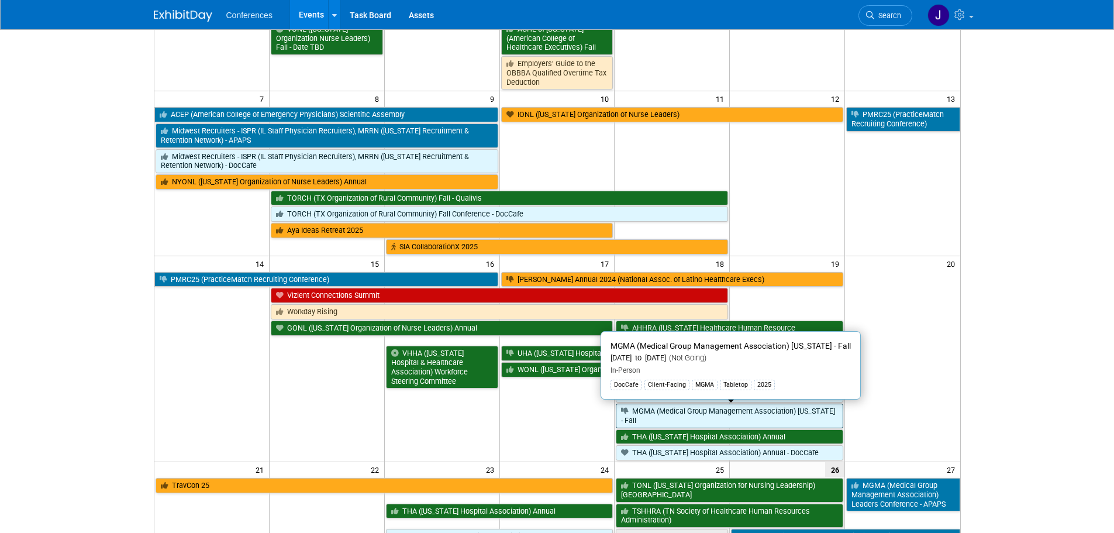
scroll to position [175, 0]
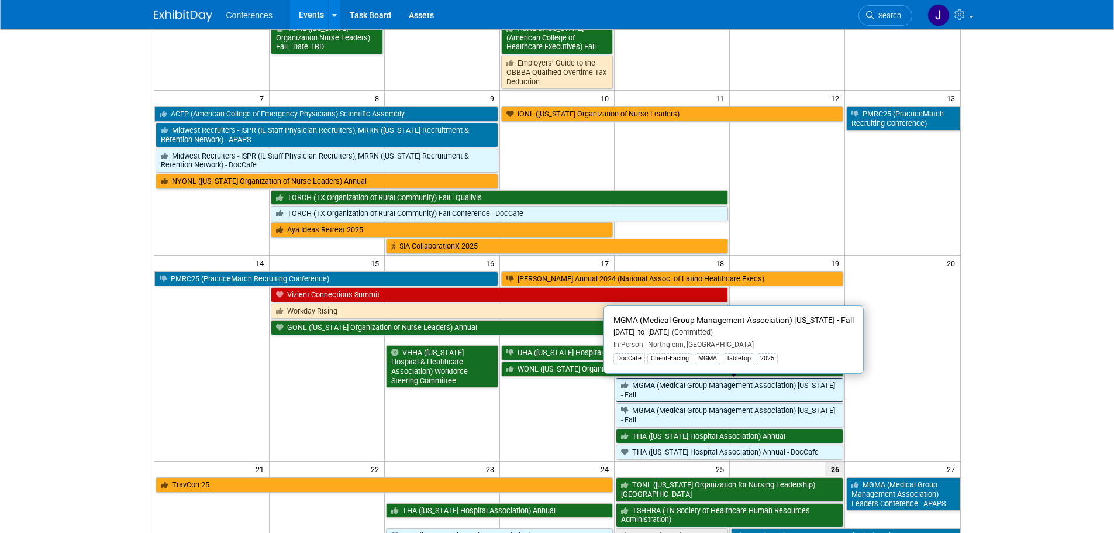
click at [704, 391] on link "MGMA (Medical Group Management Association) [US_STATE] - Fall" at bounding box center [730, 390] width 228 height 24
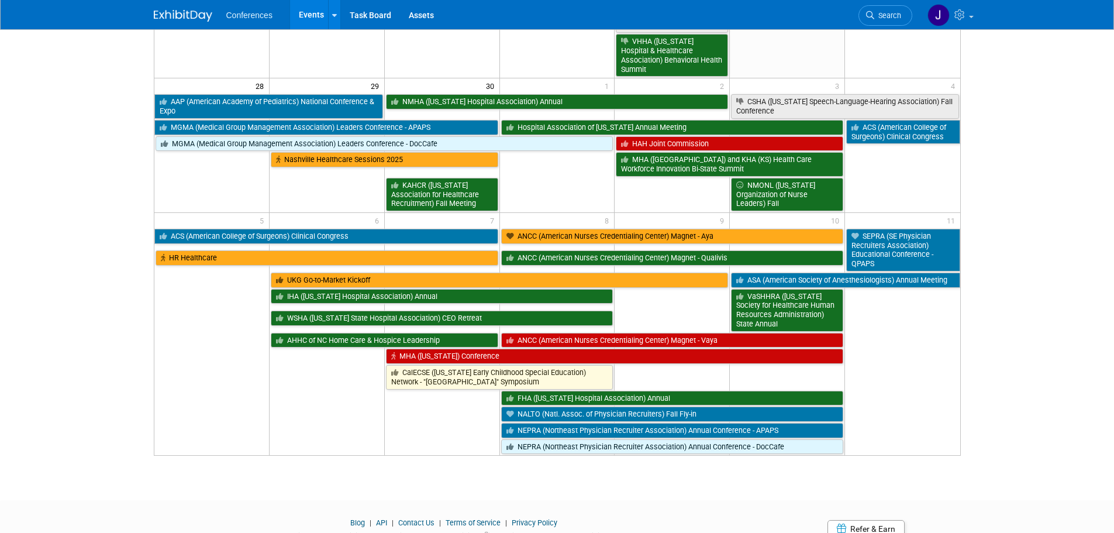
scroll to position [818, 0]
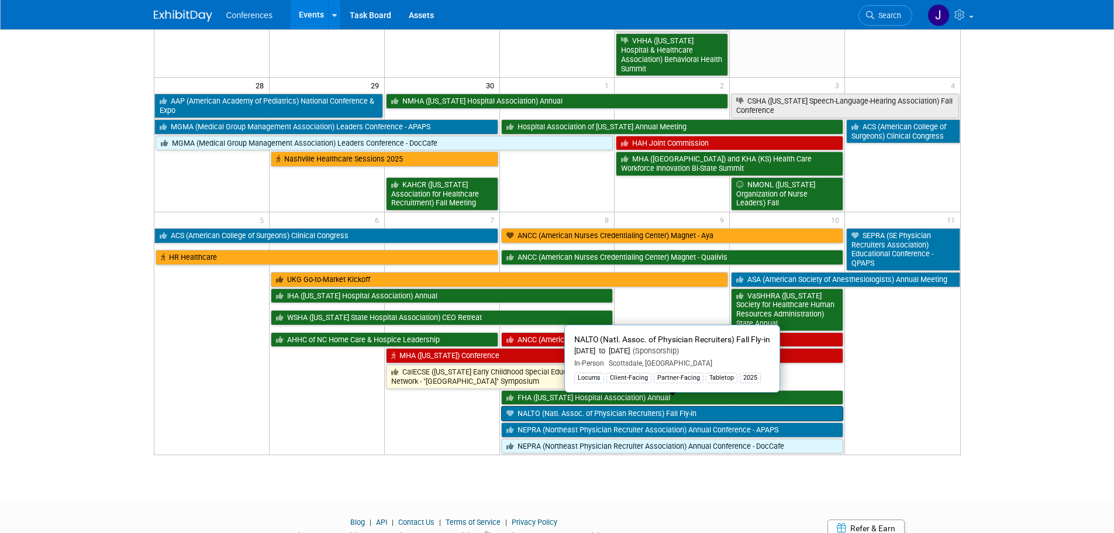
click at [748, 407] on link "NALTO (Natl. Assoc. of Physician Recruiters) Fall Fly-in" at bounding box center [672, 413] width 343 height 15
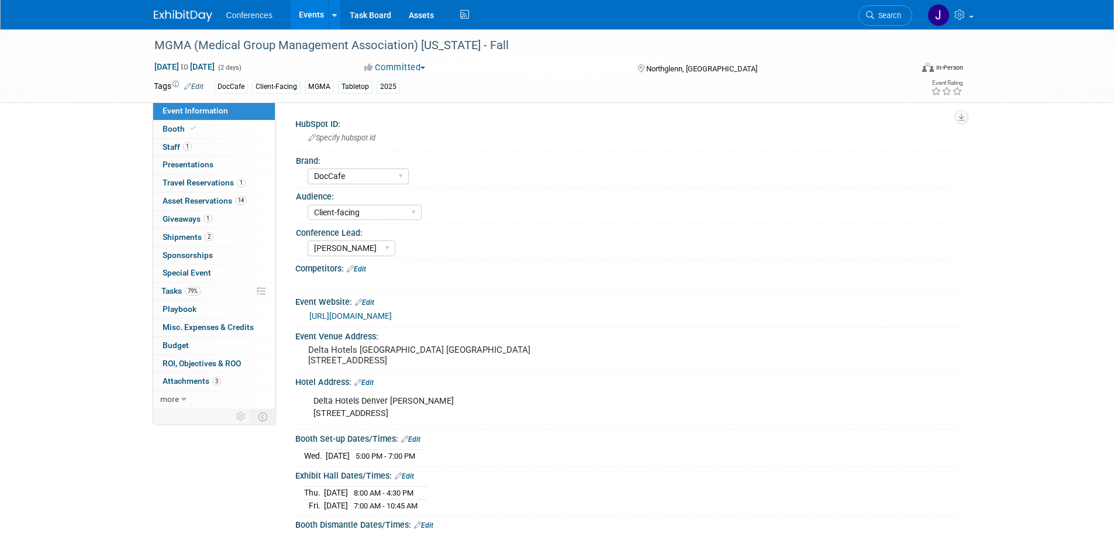
select select "DocCafe"
select select "Client-facing"
select select "[PERSON_NAME]"
click at [208, 183] on span "Travel Reservations 1" at bounding box center [204, 182] width 83 height 9
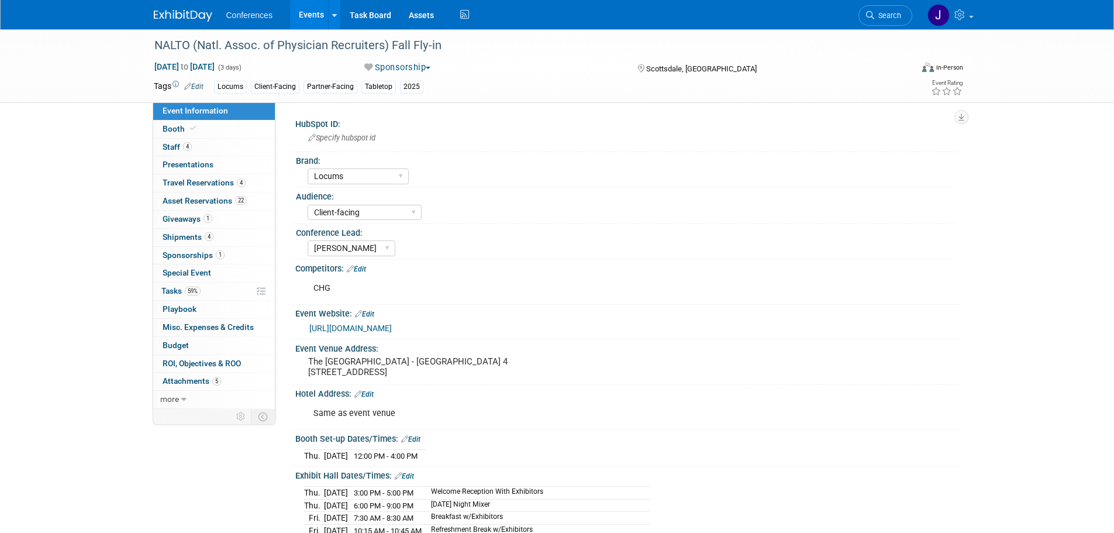
select select "Locums"
select select "Client-facing"
select select "[PERSON_NAME]"
click at [180, 183] on span "Travel Reservations 4" at bounding box center [204, 182] width 83 height 9
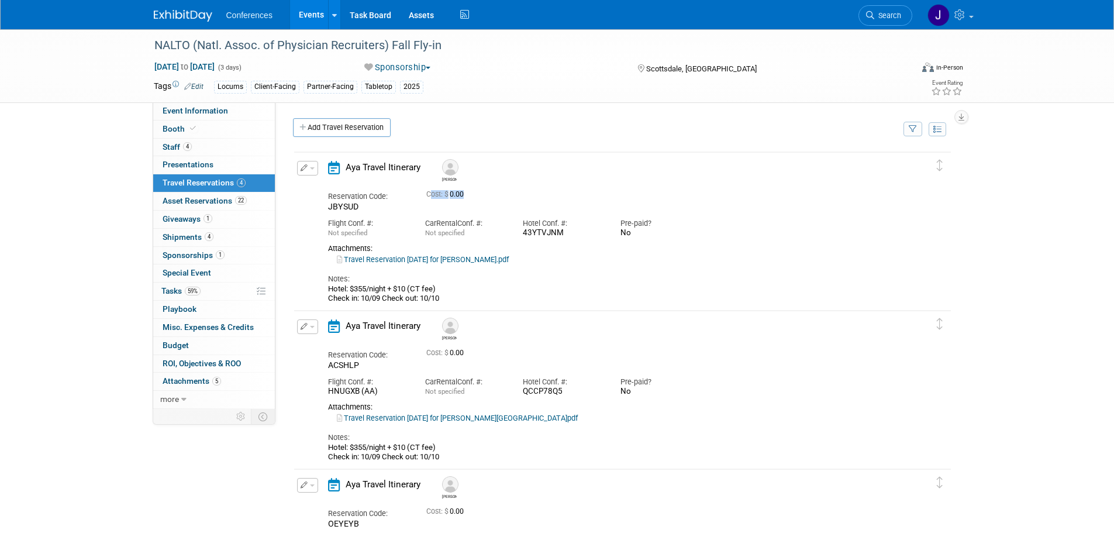
drag, startPoint x: 421, startPoint y: 197, endPoint x: 477, endPoint y: 194, distance: 55.6
click at [477, 194] on div "Cost: $ 0.00" at bounding box center [637, 194] width 439 height 14
